Goal: Task Accomplishment & Management: Complete application form

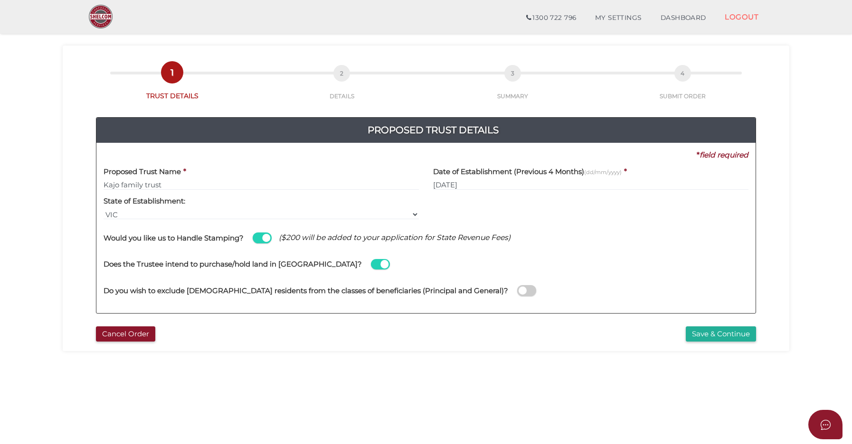
scroll to position [43, 0]
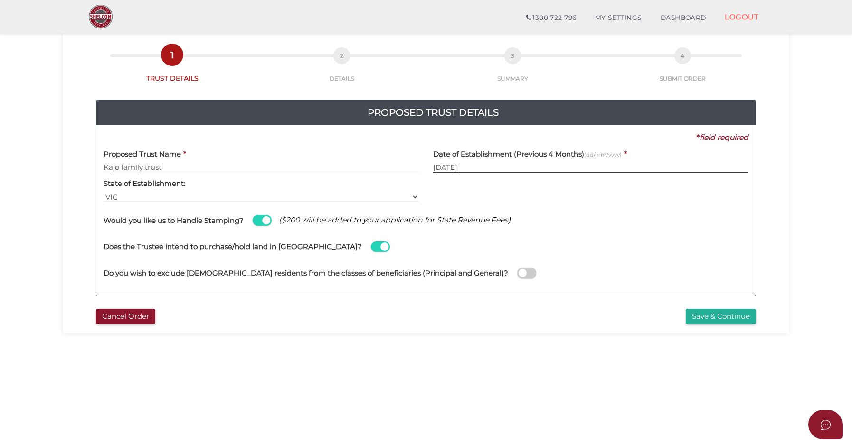
click at [494, 164] on input "02/10/2025" at bounding box center [590, 167] width 315 height 10
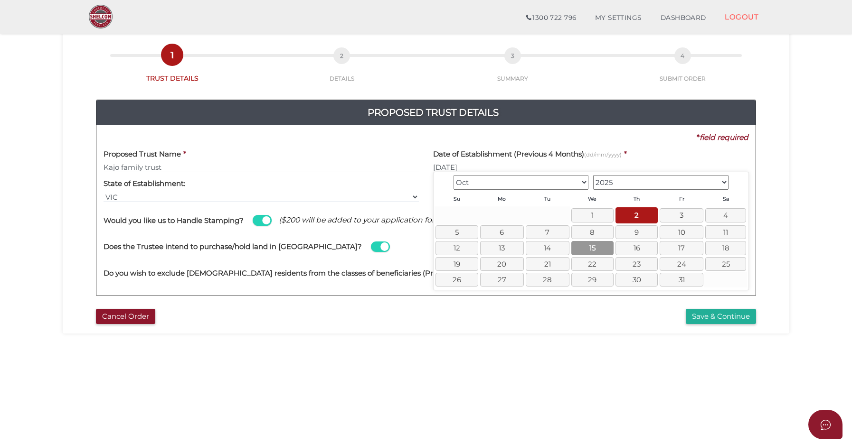
click at [590, 248] on link "15" at bounding box center [592, 248] width 42 height 14
type input "15/10/2025"
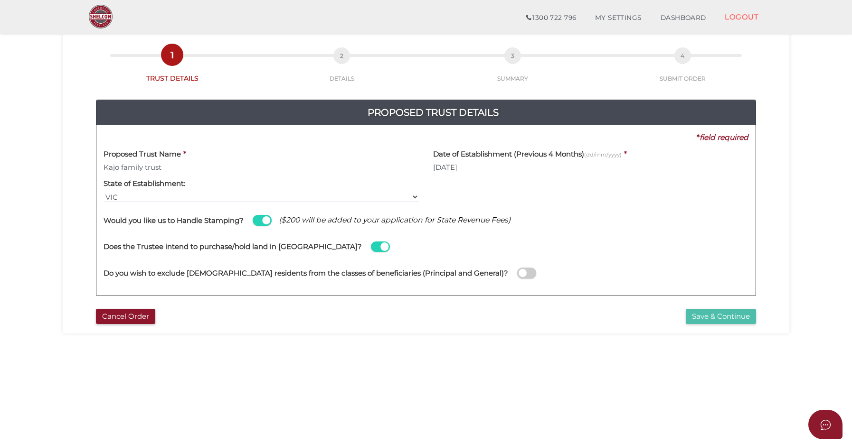
click at [728, 317] on button "Save & Continue" at bounding box center [721, 317] width 70 height 16
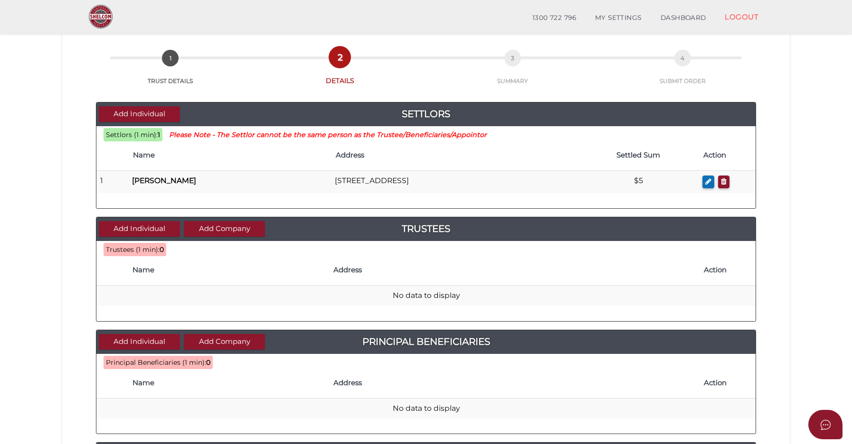
scroll to position [53, 0]
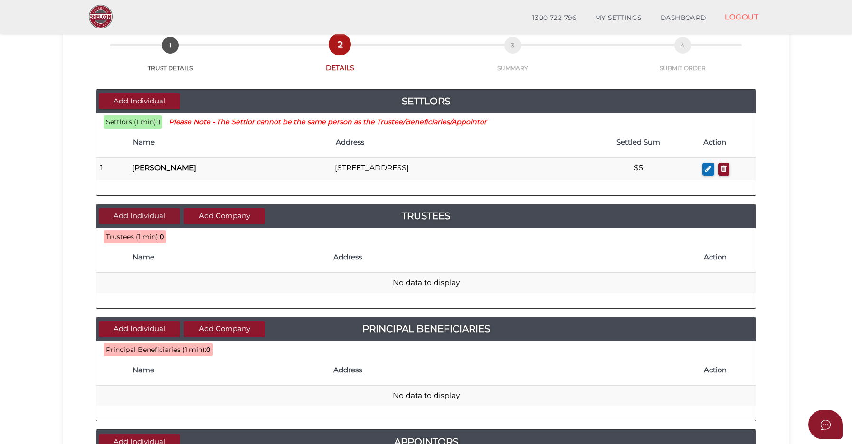
click at [136, 209] on button "Add Individual" at bounding box center [139, 216] width 81 height 16
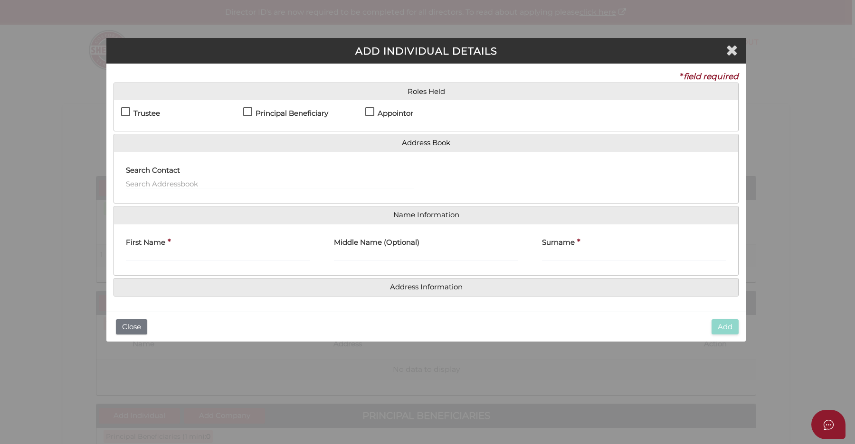
click at [151, 111] on h4 "Trustee" at bounding box center [146, 114] width 27 height 8
checkbox input "true"
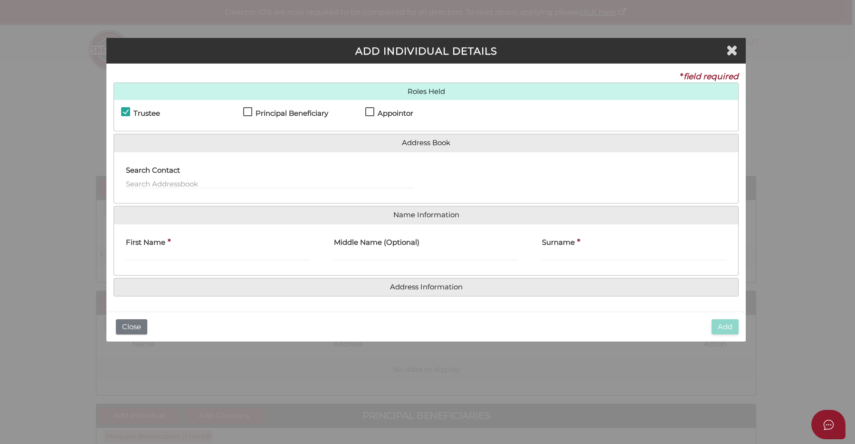
click at [258, 112] on h4 "Principal Beneficiary" at bounding box center [291, 114] width 73 height 8
checkbox input "true"
click at [210, 181] on input "text" at bounding box center [270, 184] width 288 height 10
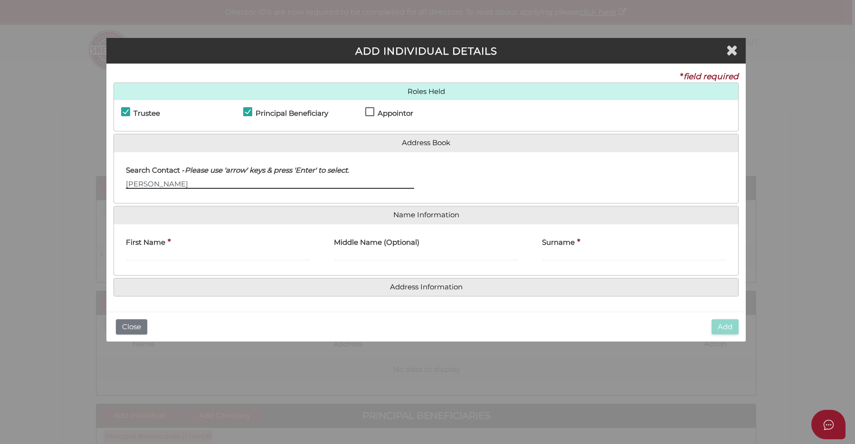
type input "[PERSON_NAME]"
drag, startPoint x: 188, startPoint y: 180, endPoint x: 92, endPoint y: 175, distance: 95.6
click at [92, 175] on div "ADD INDIVIDUAL DETAILS * field required Roles Held Settlor Trustee Principal Be…" at bounding box center [427, 222] width 855 height 444
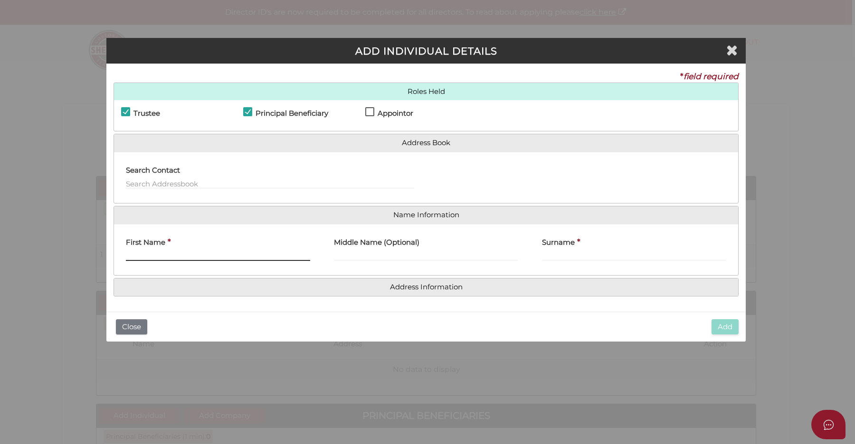
click at [151, 257] on input "First Name" at bounding box center [218, 256] width 184 height 10
type input "[PERSON_NAME]"
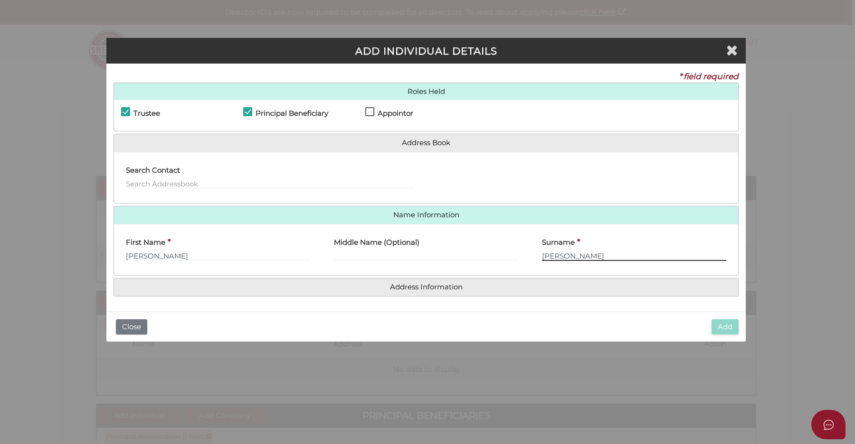
type input "[PERSON_NAME]"
click at [185, 182] on input "text" at bounding box center [270, 184] width 288 height 10
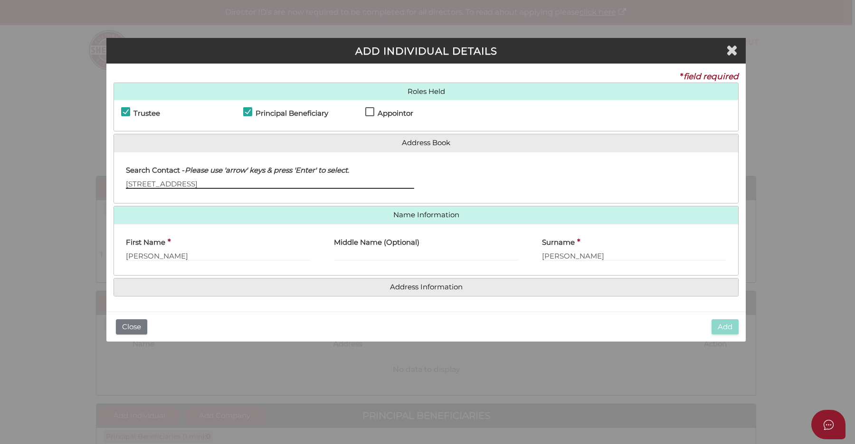
type input "[STREET_ADDRESS]"
click at [277, 180] on input "[STREET_ADDRESS]" at bounding box center [270, 184] width 288 height 10
click at [453, 284] on link "Address Information" at bounding box center [426, 287] width 610 height 8
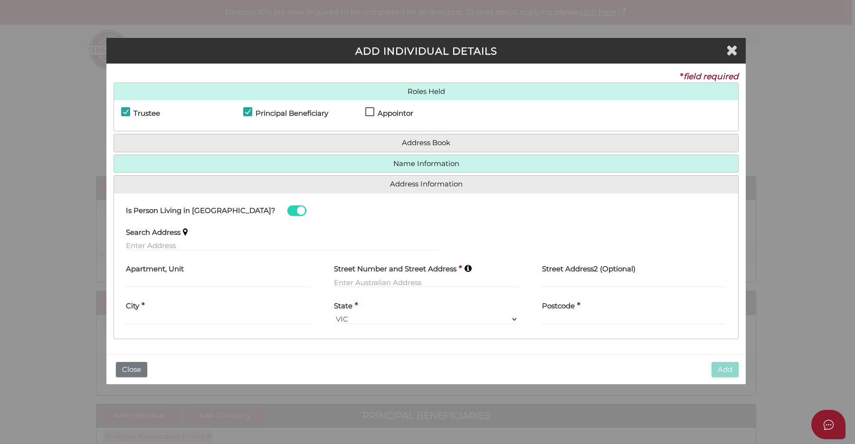
click at [410, 147] on h4 "Address Book" at bounding box center [426, 143] width 624 height 18
click at [411, 143] on link "Address Book" at bounding box center [426, 143] width 610 height 8
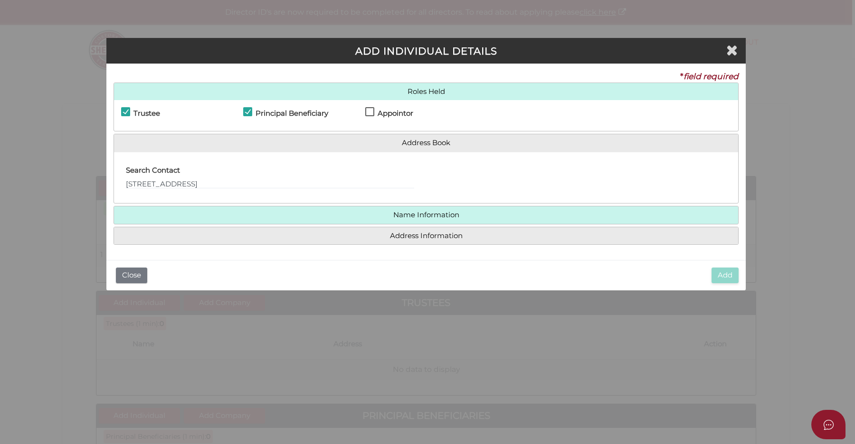
click at [384, 218] on h4 "Name Information" at bounding box center [426, 216] width 624 height 18
click at [405, 214] on link "Name Information" at bounding box center [426, 215] width 610 height 8
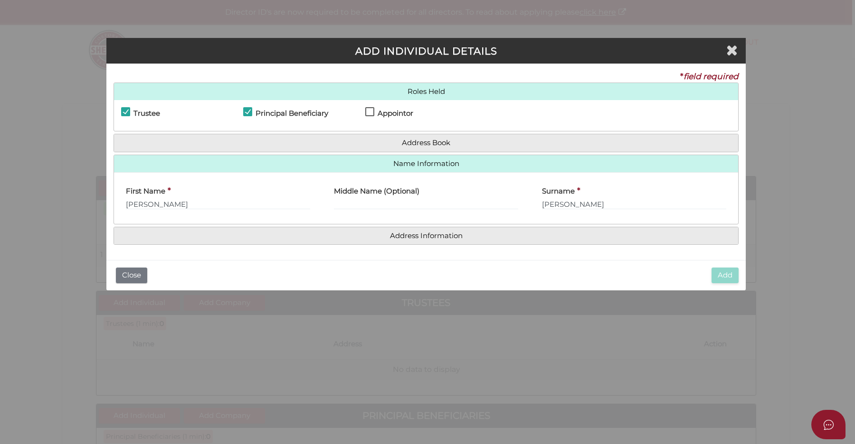
click at [436, 140] on link "Address Book" at bounding box center [426, 143] width 610 height 8
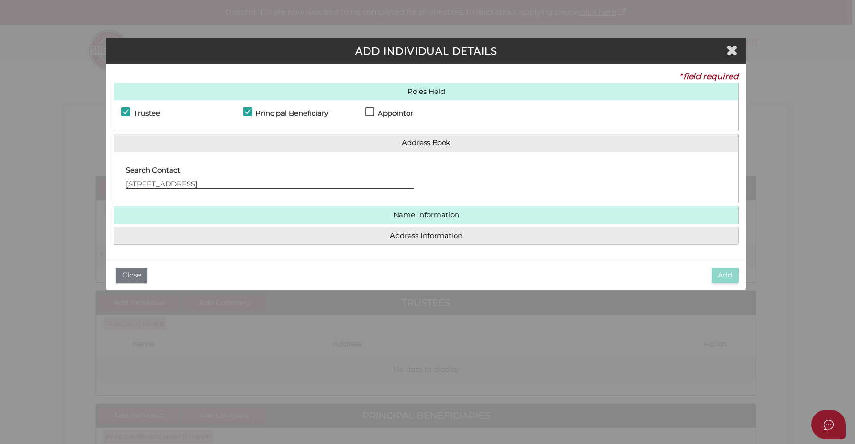
click at [188, 180] on input "[STREET_ADDRESS]" at bounding box center [270, 184] width 288 height 10
click at [406, 236] on link "Address Information" at bounding box center [426, 236] width 610 height 8
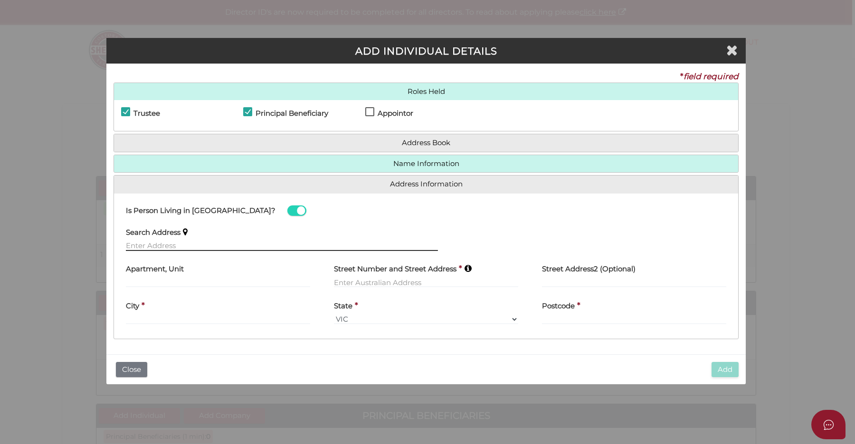
click at [219, 242] on input "text" at bounding box center [282, 246] width 312 height 10
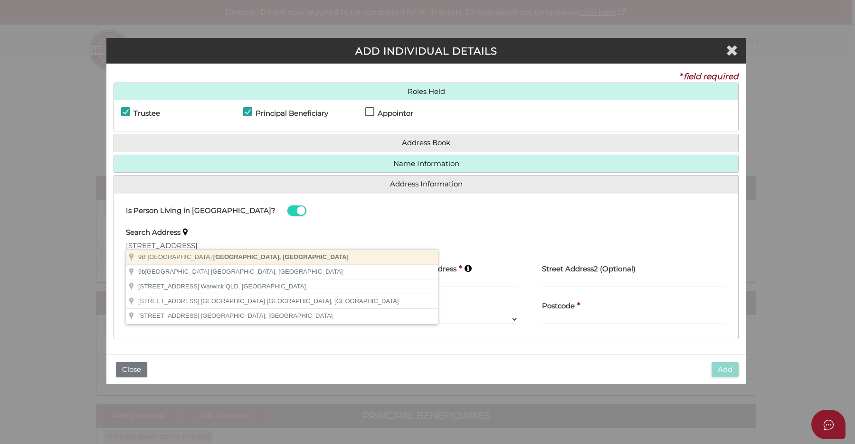
type input "[STREET_ADDRESS]"
type input "Caulfield South"
select select "VIC"
type input "3162"
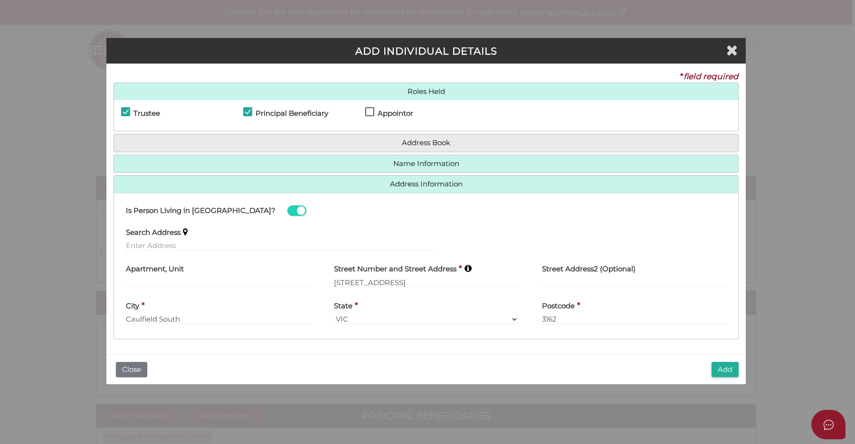
click at [468, 160] on link "Name Information" at bounding box center [426, 164] width 610 height 8
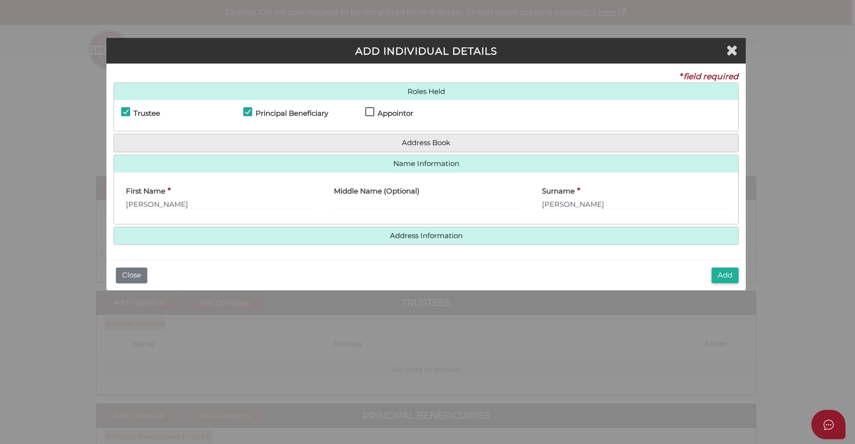
click at [423, 145] on link "Address Book" at bounding box center [426, 143] width 610 height 8
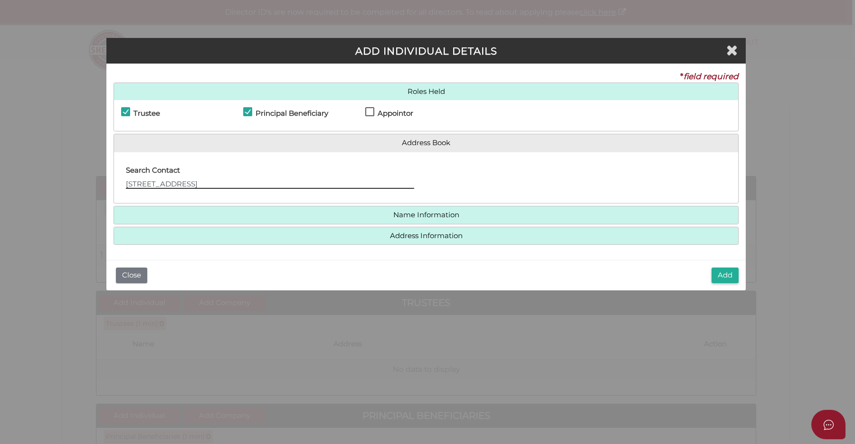
click at [183, 180] on input "[STREET_ADDRESS]" at bounding box center [270, 184] width 288 height 10
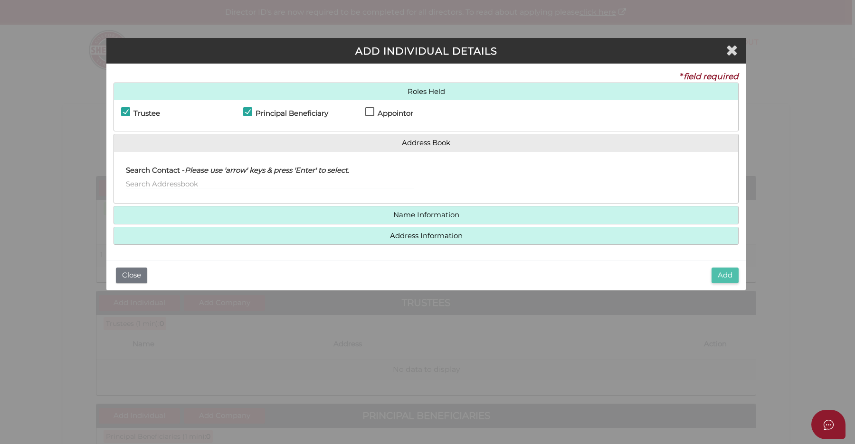
click at [721, 274] on button "Add" at bounding box center [724, 276] width 27 height 16
